Goal: Task Accomplishment & Management: Manage account settings

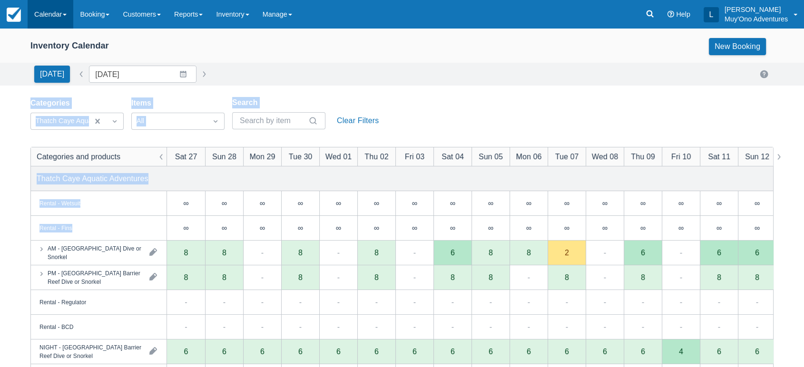
click at [68, 7] on link "Calendar" at bounding box center [51, 14] width 46 height 29
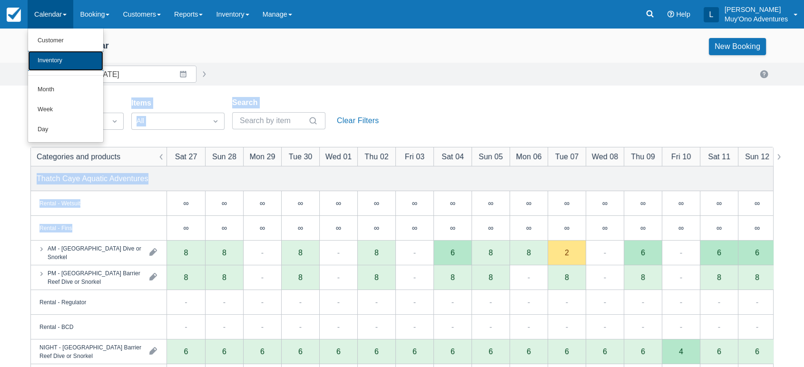
click at [63, 55] on link "Inventory" at bounding box center [65, 61] width 75 height 20
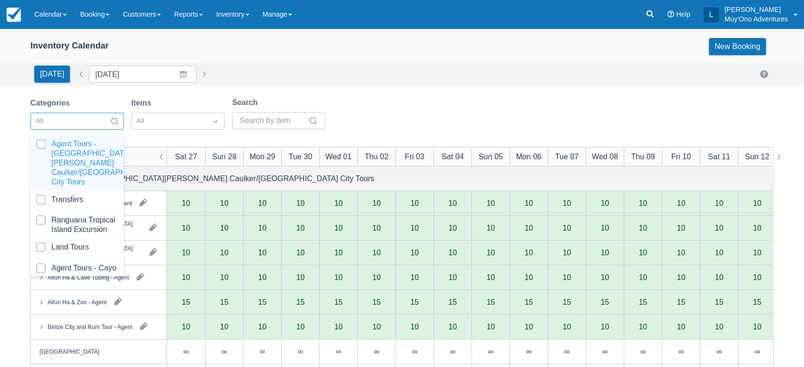
scroll to position [95, 0]
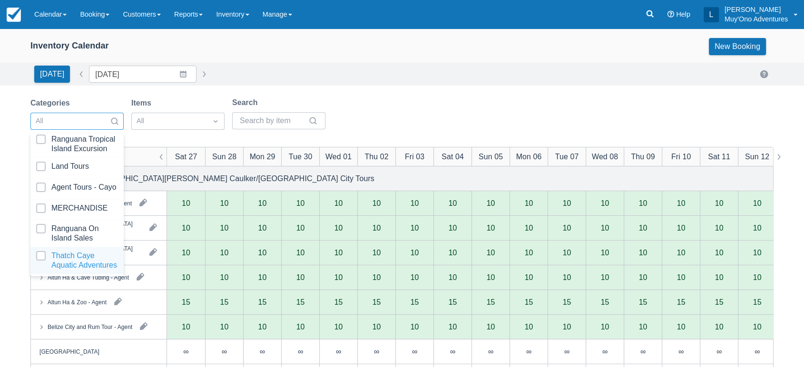
click at [61, 251] on div at bounding box center [77, 260] width 82 height 19
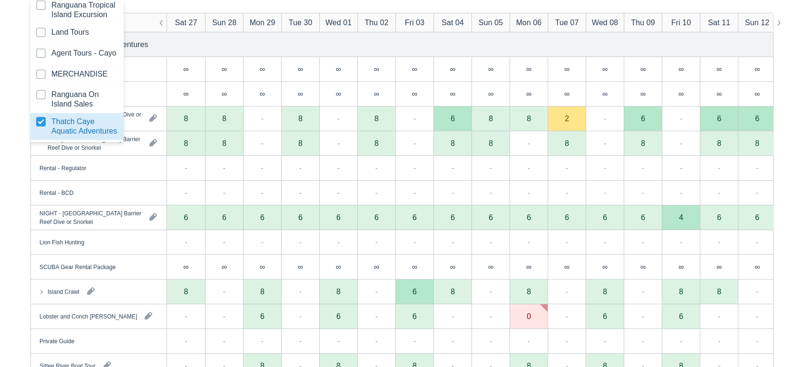
scroll to position [139, 0]
